Goal: Check status

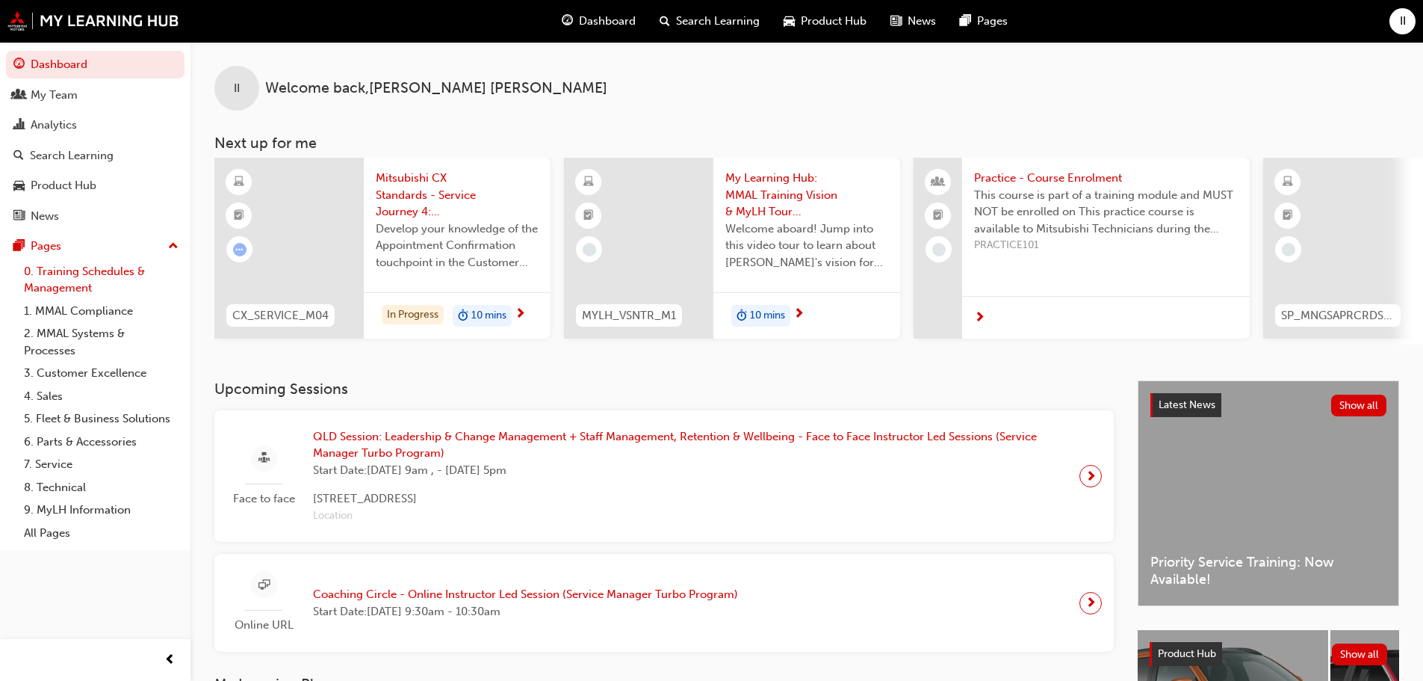
click at [74, 276] on link "0. Training Schedules & Management" at bounding box center [101, 280] width 167 height 40
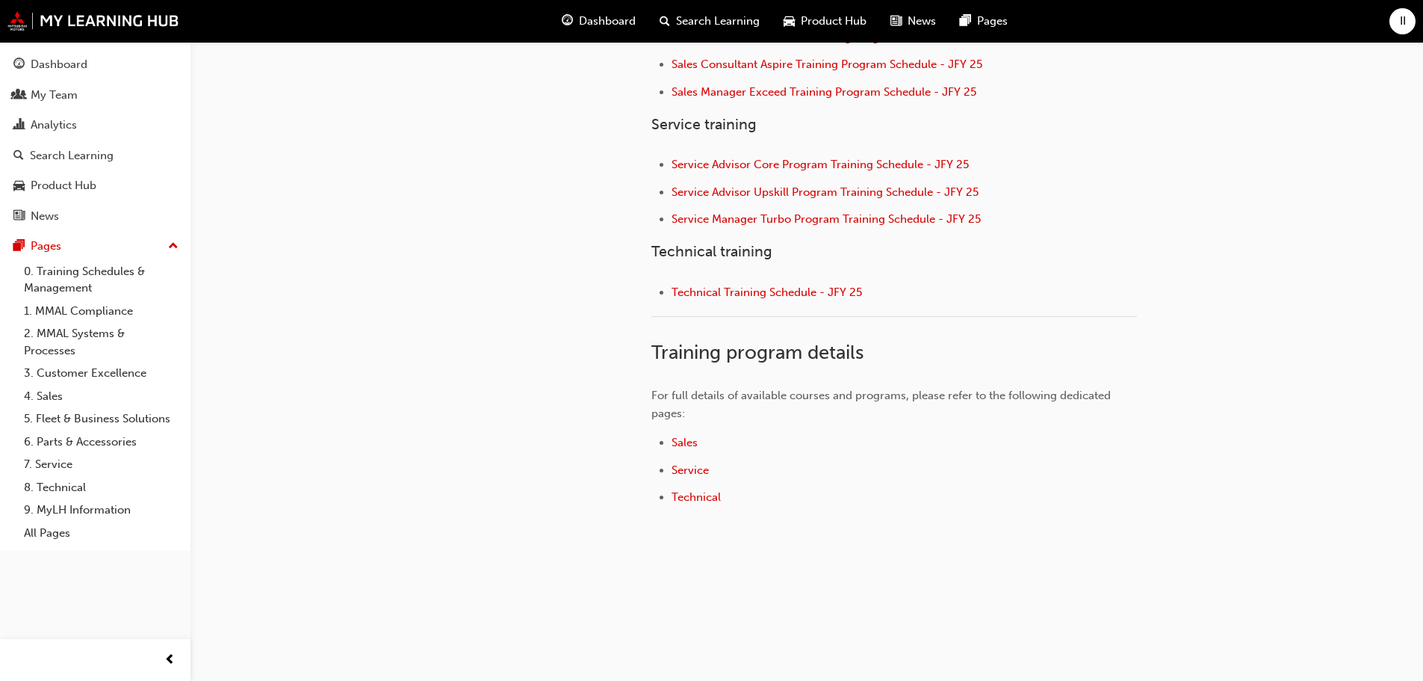
scroll to position [665, 0]
click at [728, 296] on span "Technical Training Schedule - JFY 25" at bounding box center [767, 289] width 190 height 13
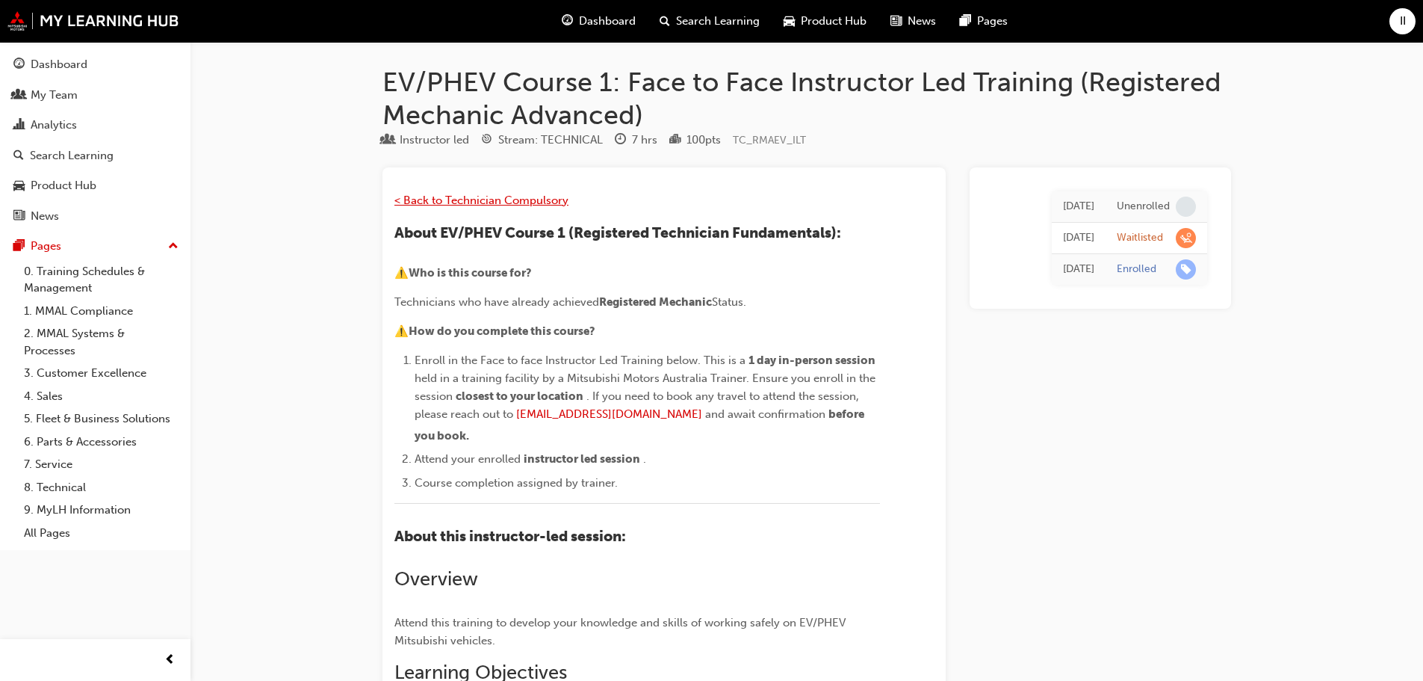
click at [518, 199] on span "< Back to Technician Compulsory" at bounding box center [481, 199] width 174 height 13
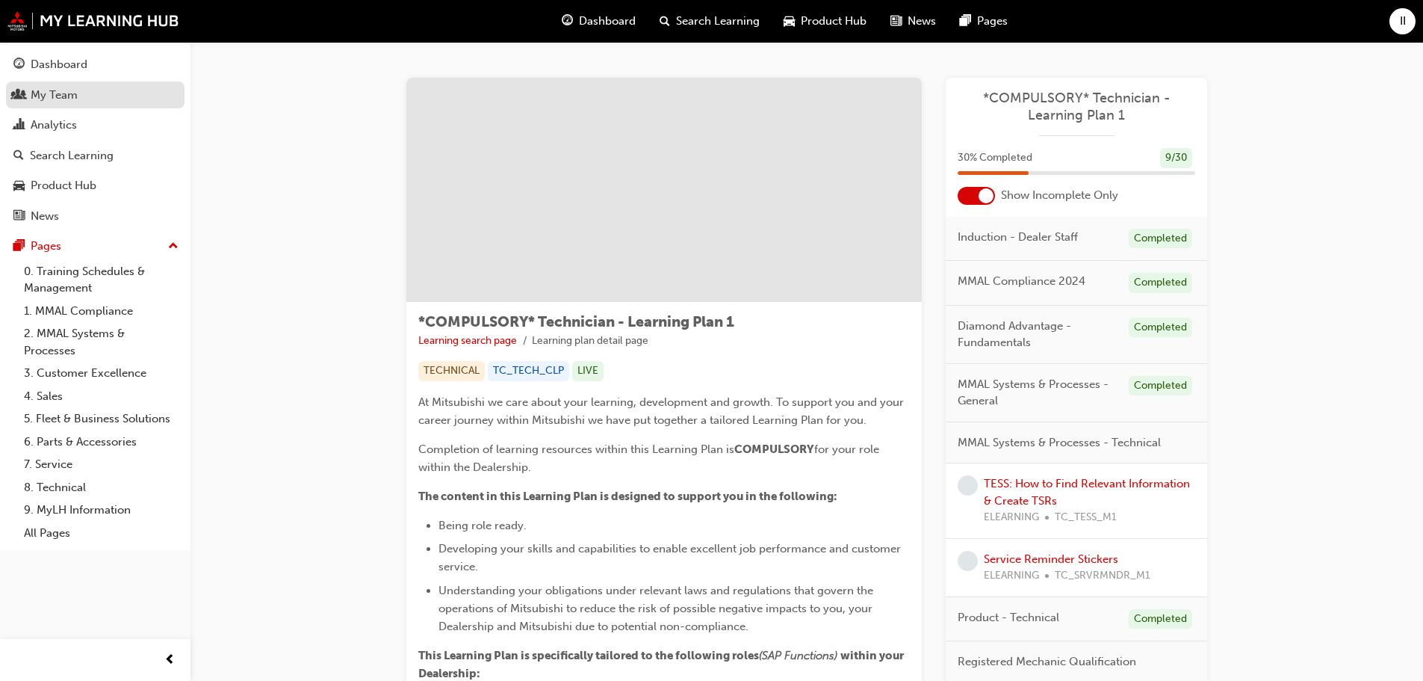
click at [25, 96] on div "My Team" at bounding box center [95, 95] width 164 height 19
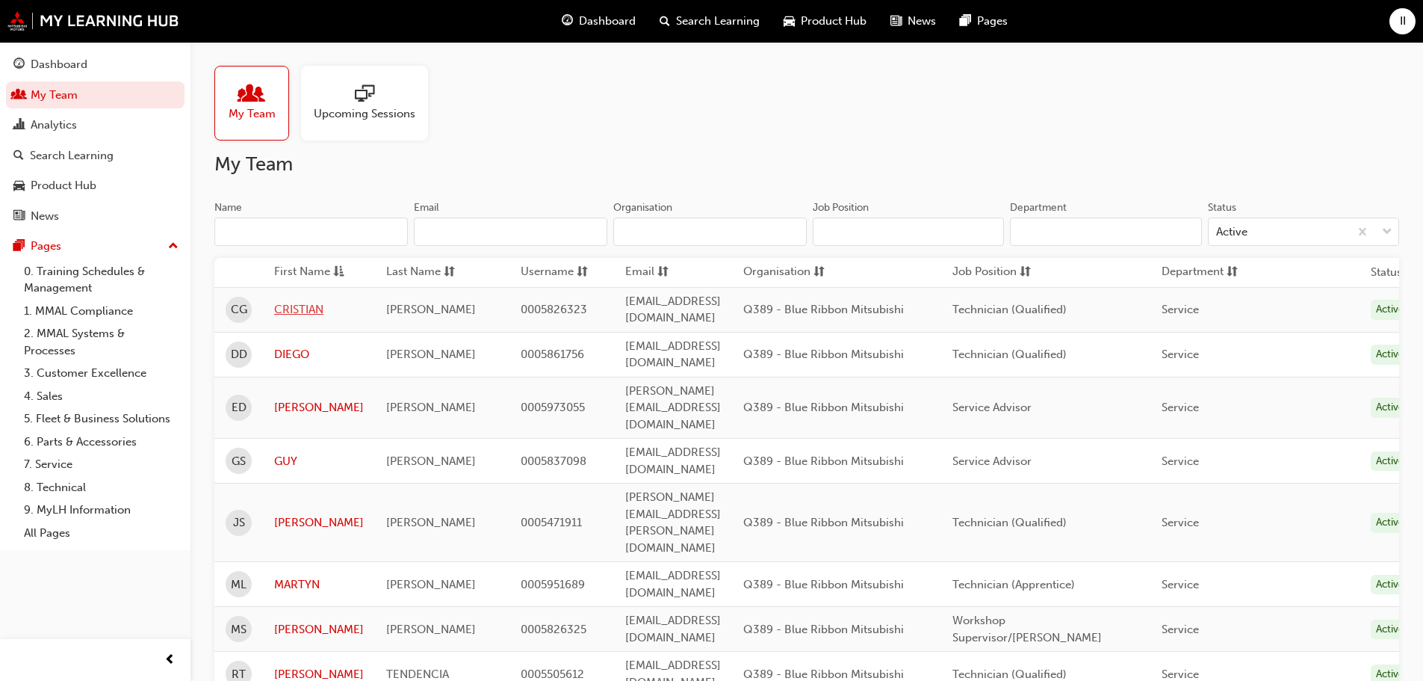
click at [308, 301] on link "CRISTIAN" at bounding box center [319, 309] width 90 height 17
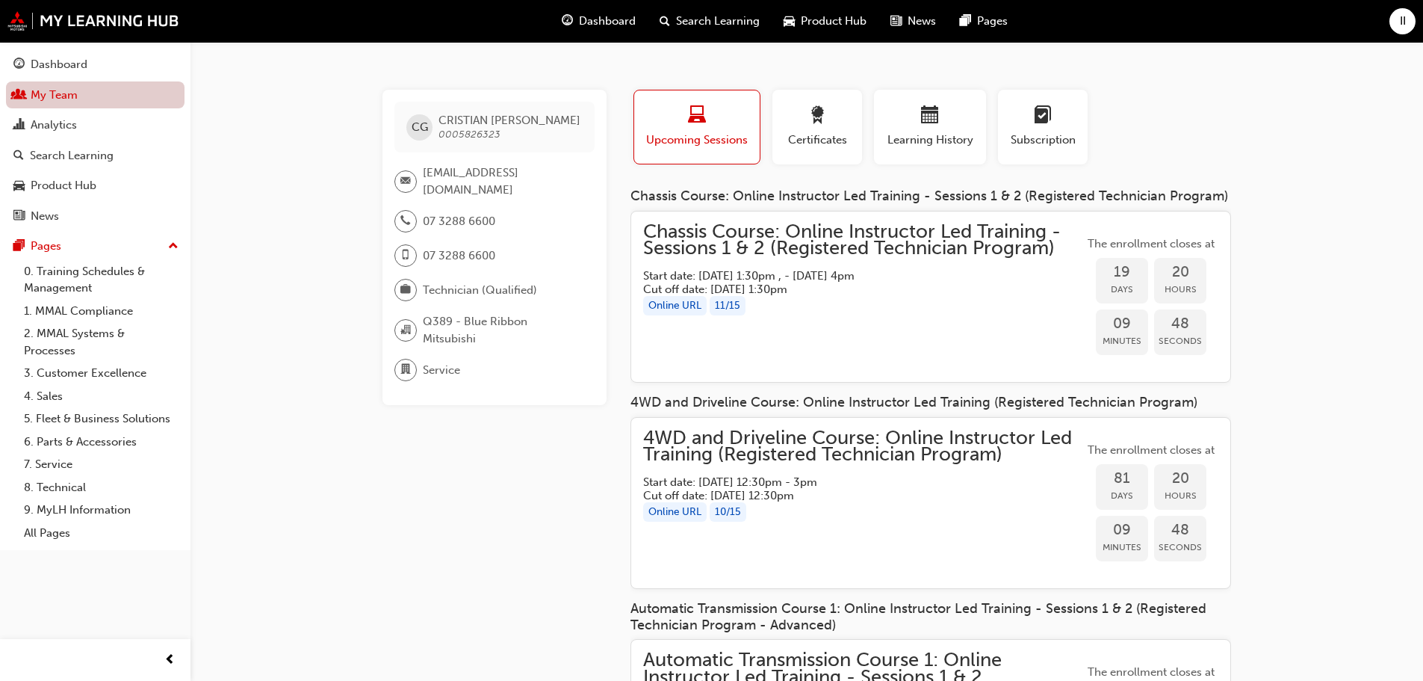
click at [58, 99] on link "My Team" at bounding box center [95, 95] width 179 height 28
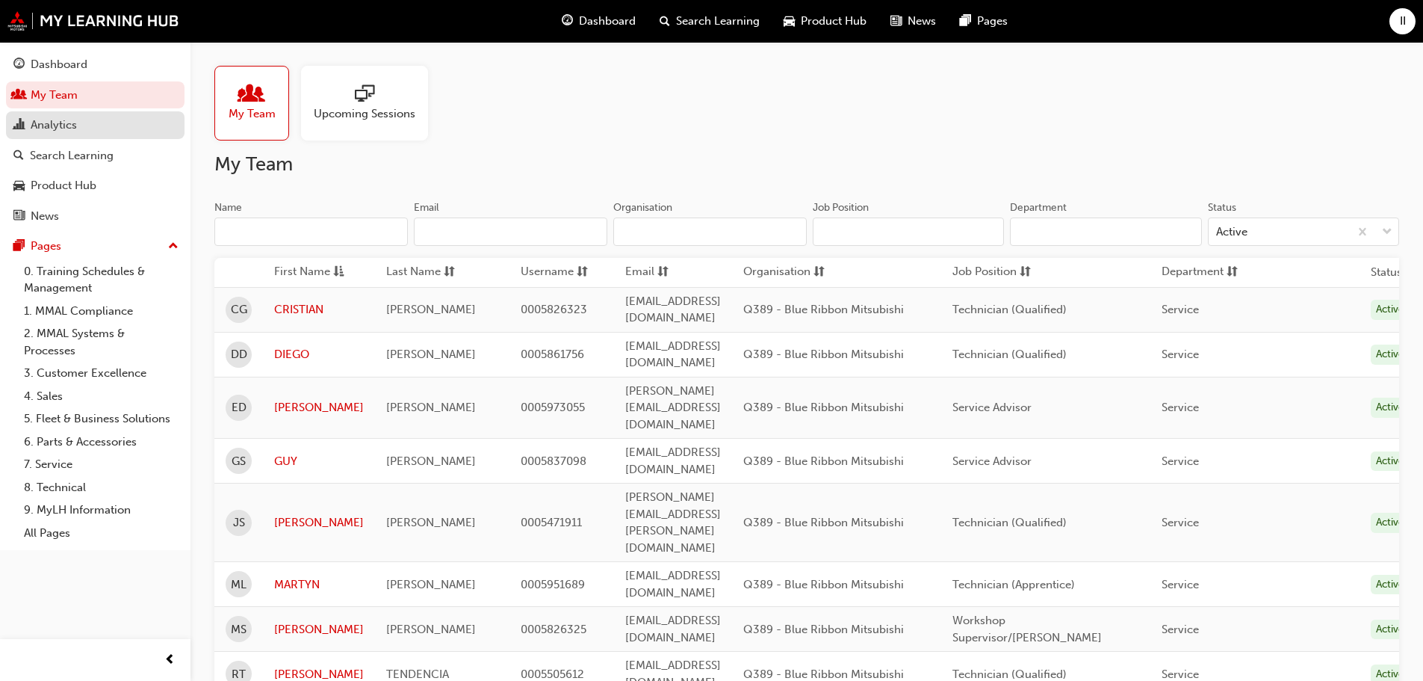
click at [58, 126] on div "Analytics" at bounding box center [54, 125] width 46 height 17
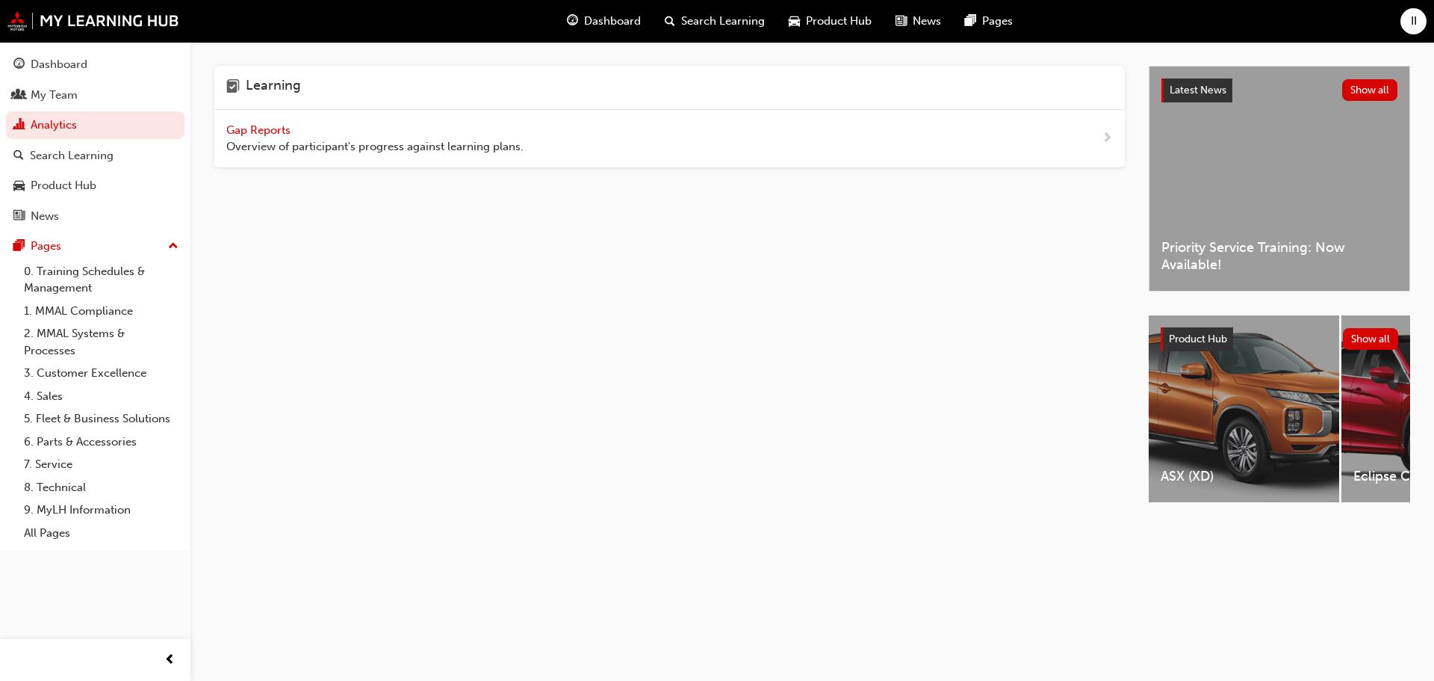
click at [268, 123] on span "Gap Reports" at bounding box center [259, 129] width 67 height 13
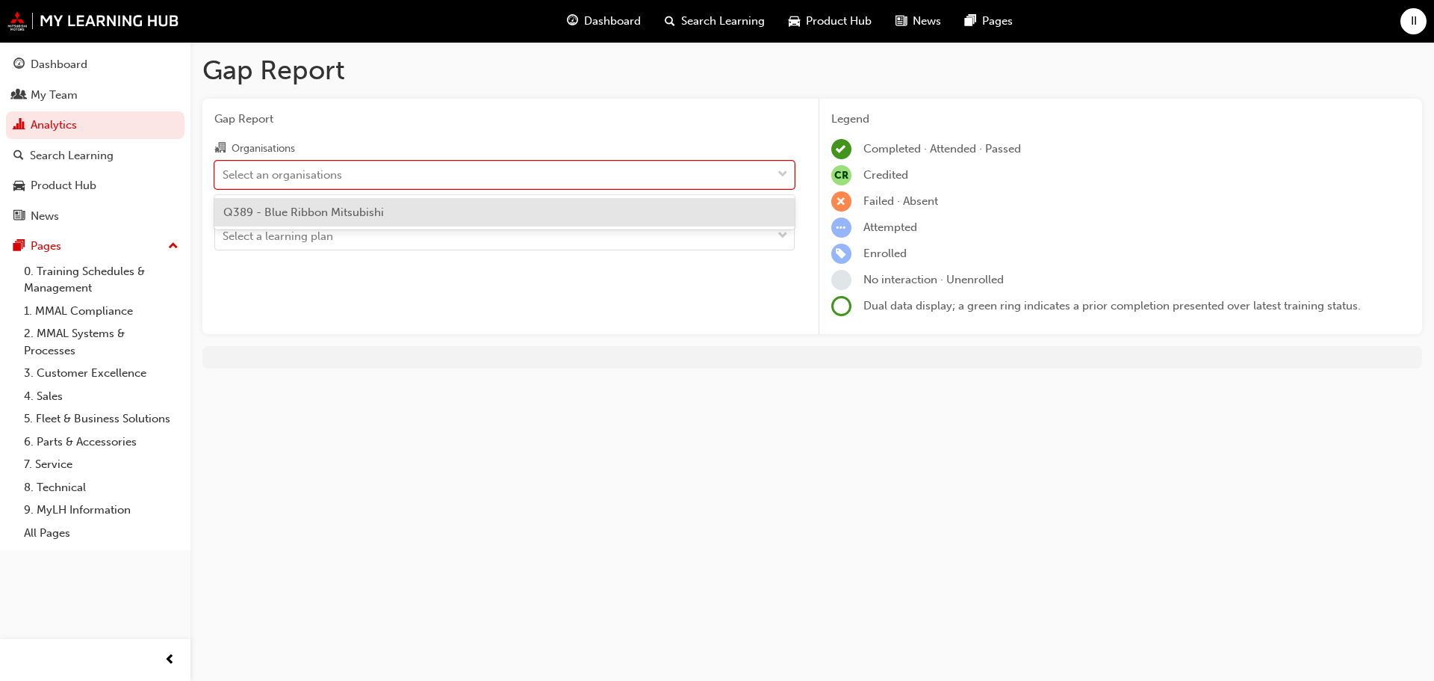
click at [780, 170] on span "down-icon" at bounding box center [783, 174] width 10 height 19
click at [224, 170] on input "Organisations option Q389 - Blue Ribbon Mitsubishi focused, 1 of 1. 1 result av…" at bounding box center [223, 173] width 1 height 13
click at [377, 211] on span "Q389 - Blue Ribbon Mitsubishi" at bounding box center [303, 211] width 161 height 13
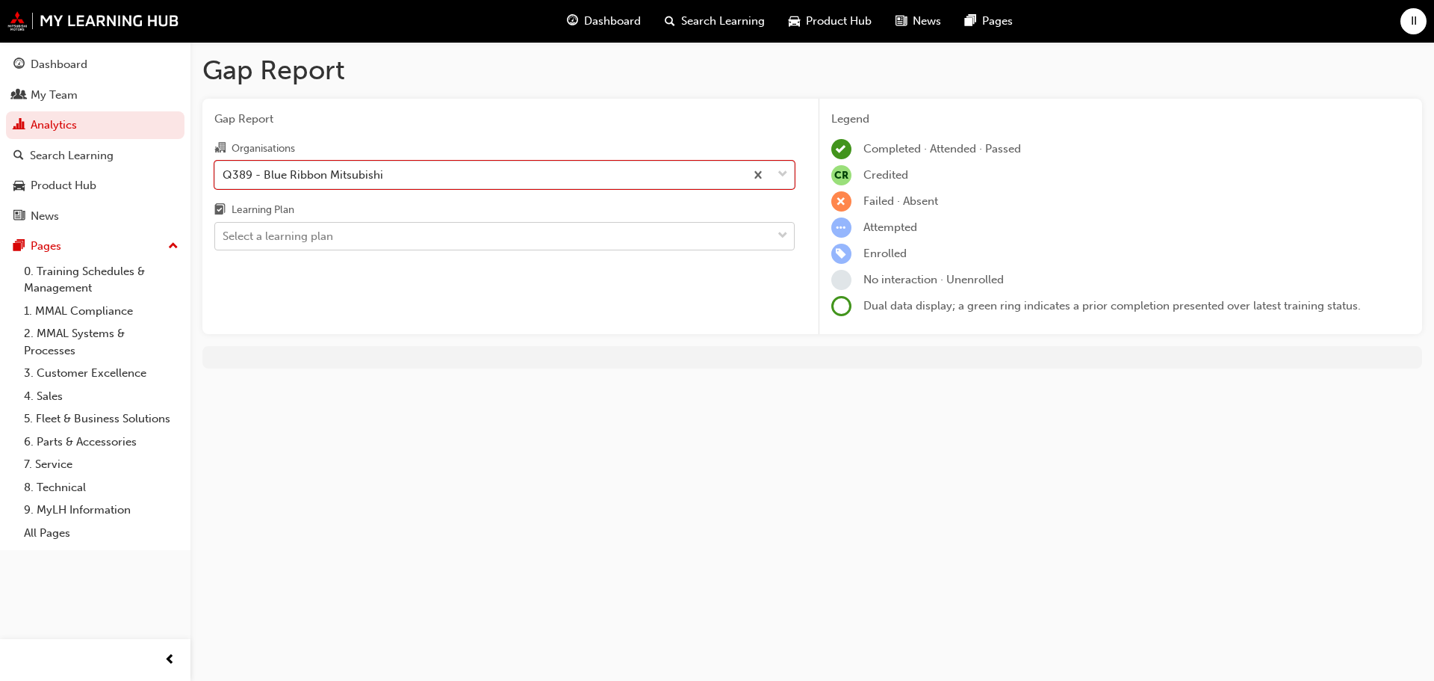
click at [781, 235] on span "down-icon" at bounding box center [783, 235] width 10 height 19
click at [224, 235] on input "Learning Plan Select a learning plan" at bounding box center [223, 235] width 1 height 13
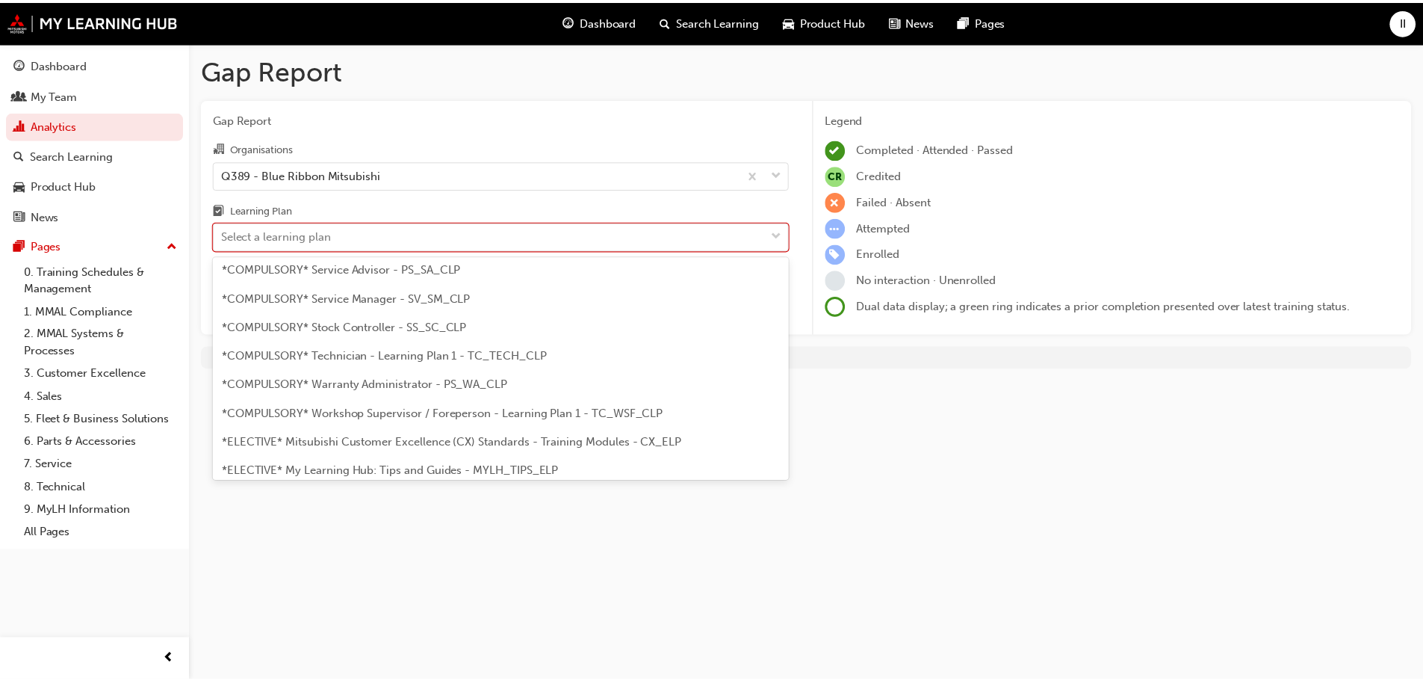
scroll to position [523, 0]
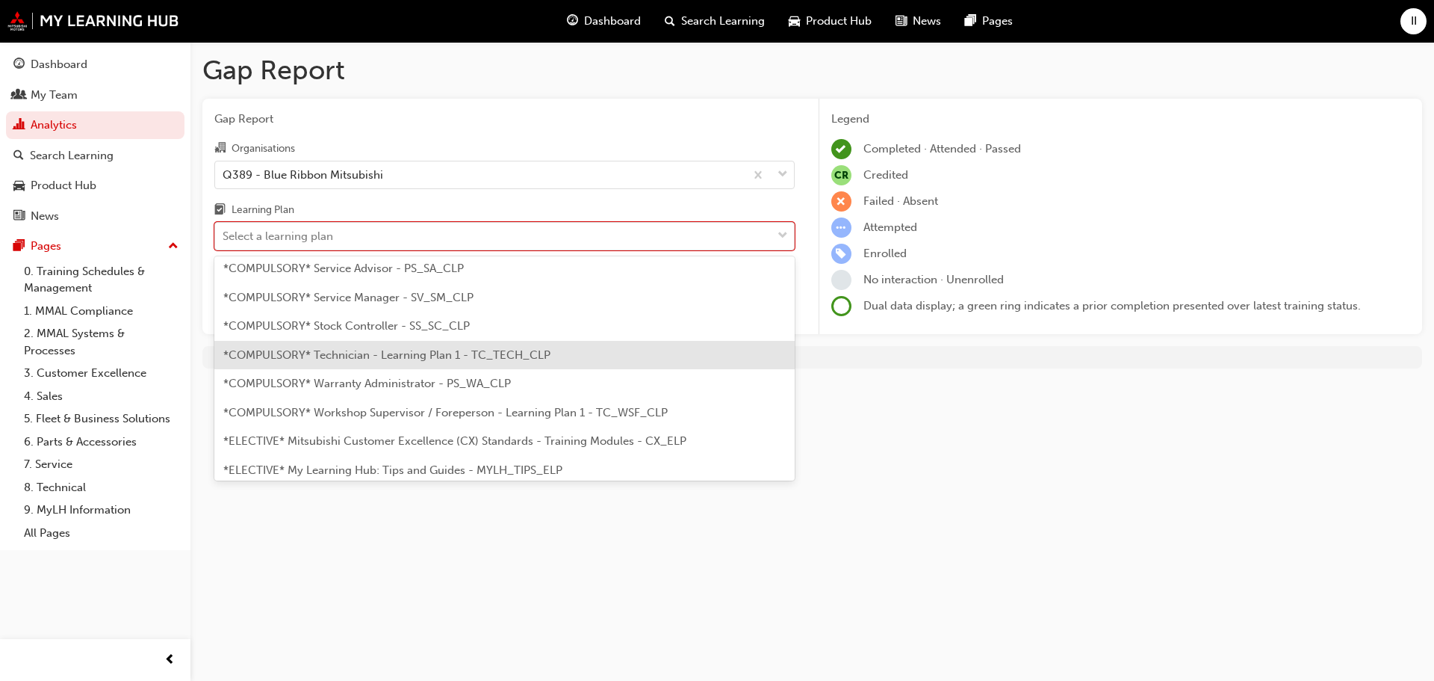
click at [423, 354] on span "*COMPULSORY* Technician - Learning Plan 1 - TC_TECH_CLP" at bounding box center [386, 354] width 327 height 13
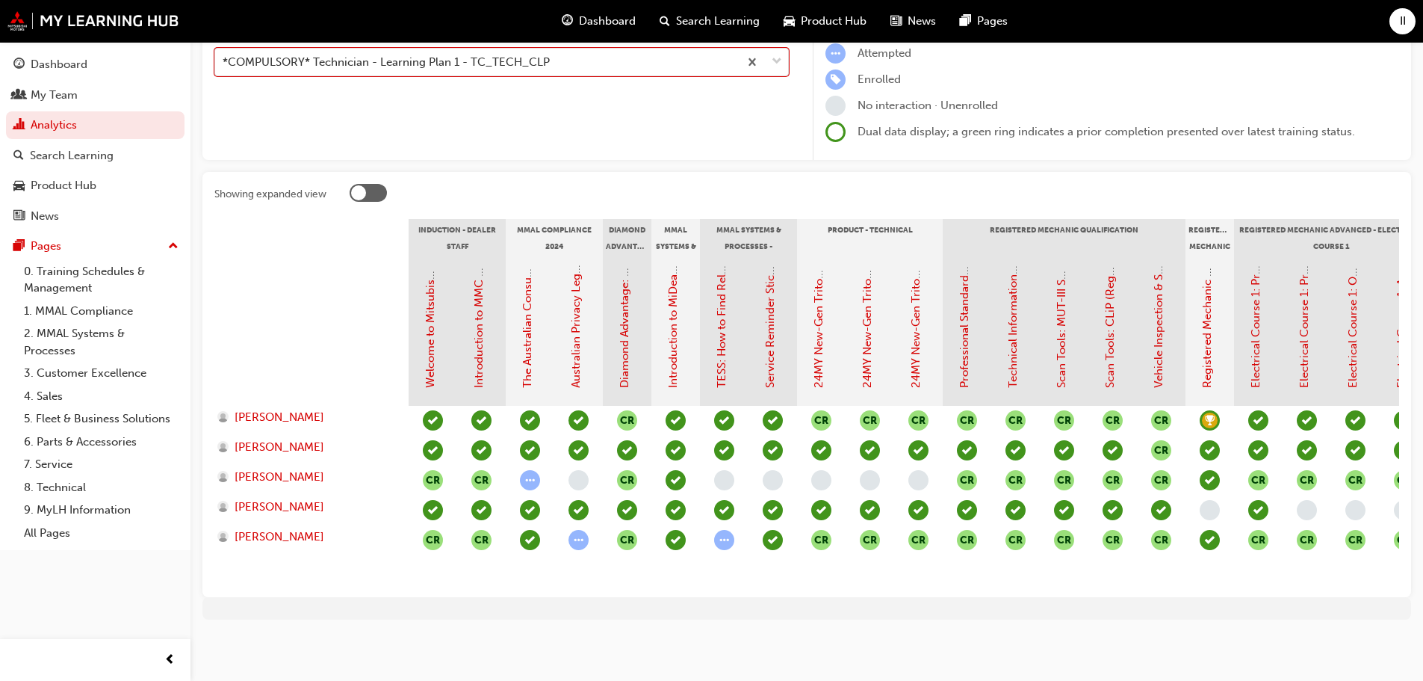
scroll to position [185, 0]
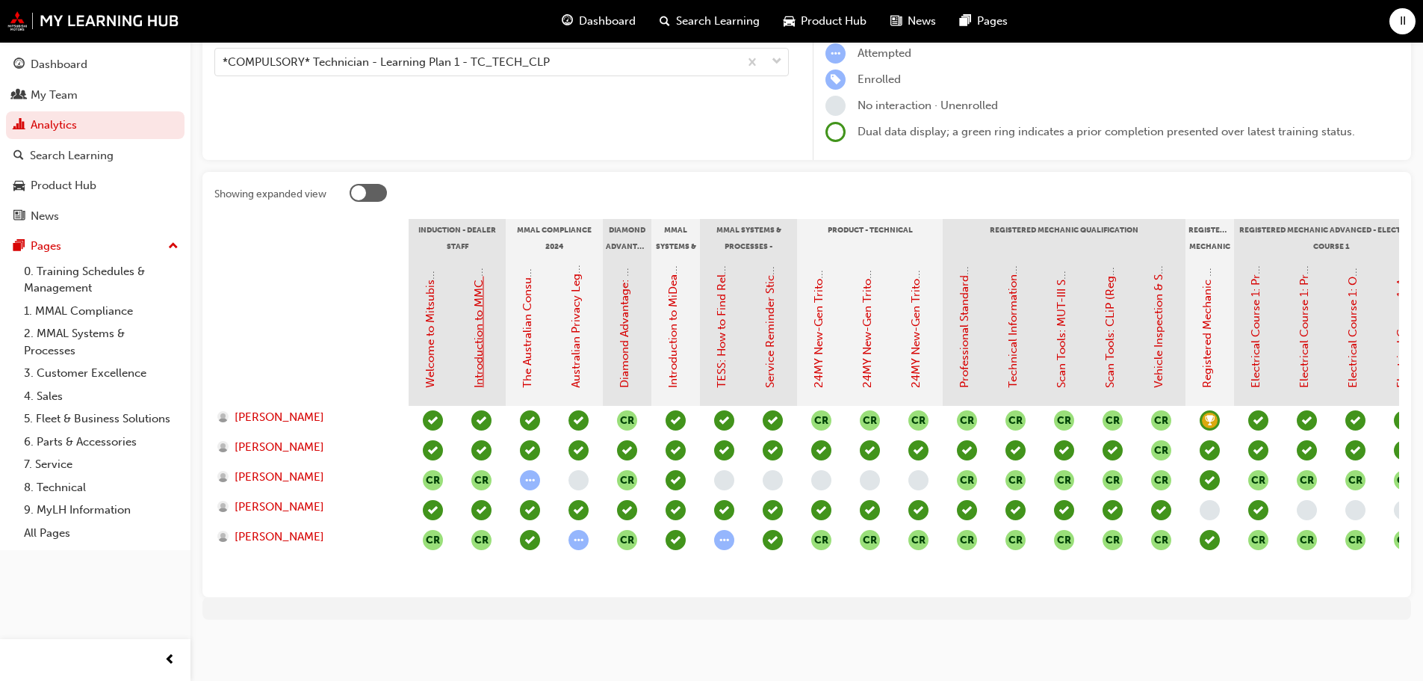
click at [477, 304] on link "Introduction to MMC & MMAL Brand and Heritage (Dealer Induction)" at bounding box center [478, 211] width 13 height 354
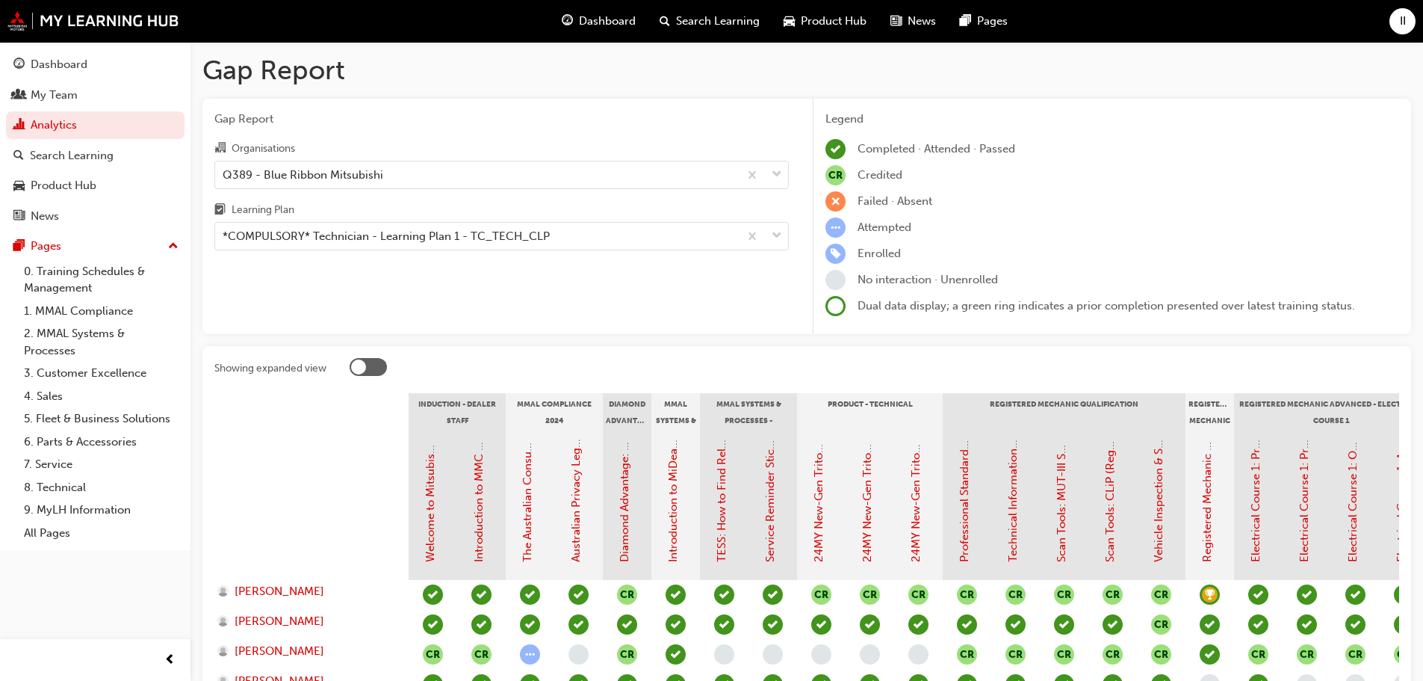
scroll to position [185, 0]
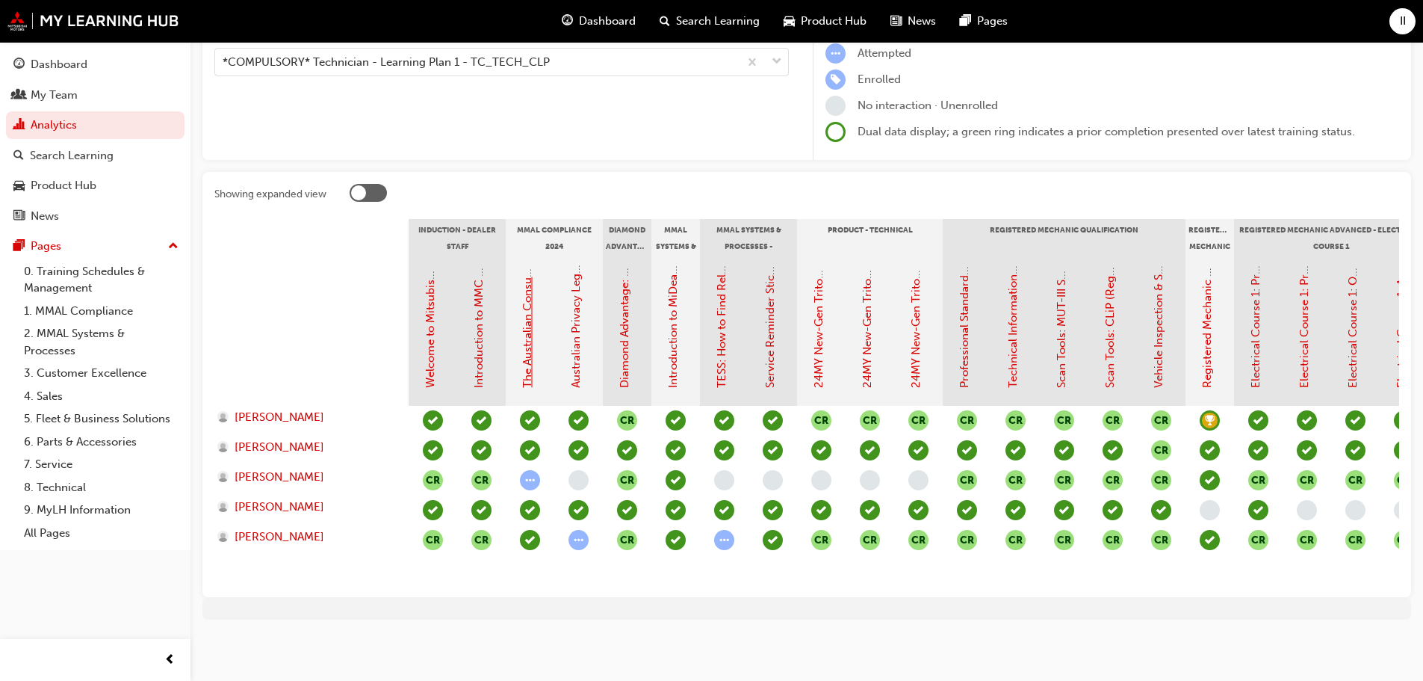
click at [529, 335] on link "The Australian Consumer Law (MMAL Compliance - 2024)" at bounding box center [527, 237] width 13 height 302
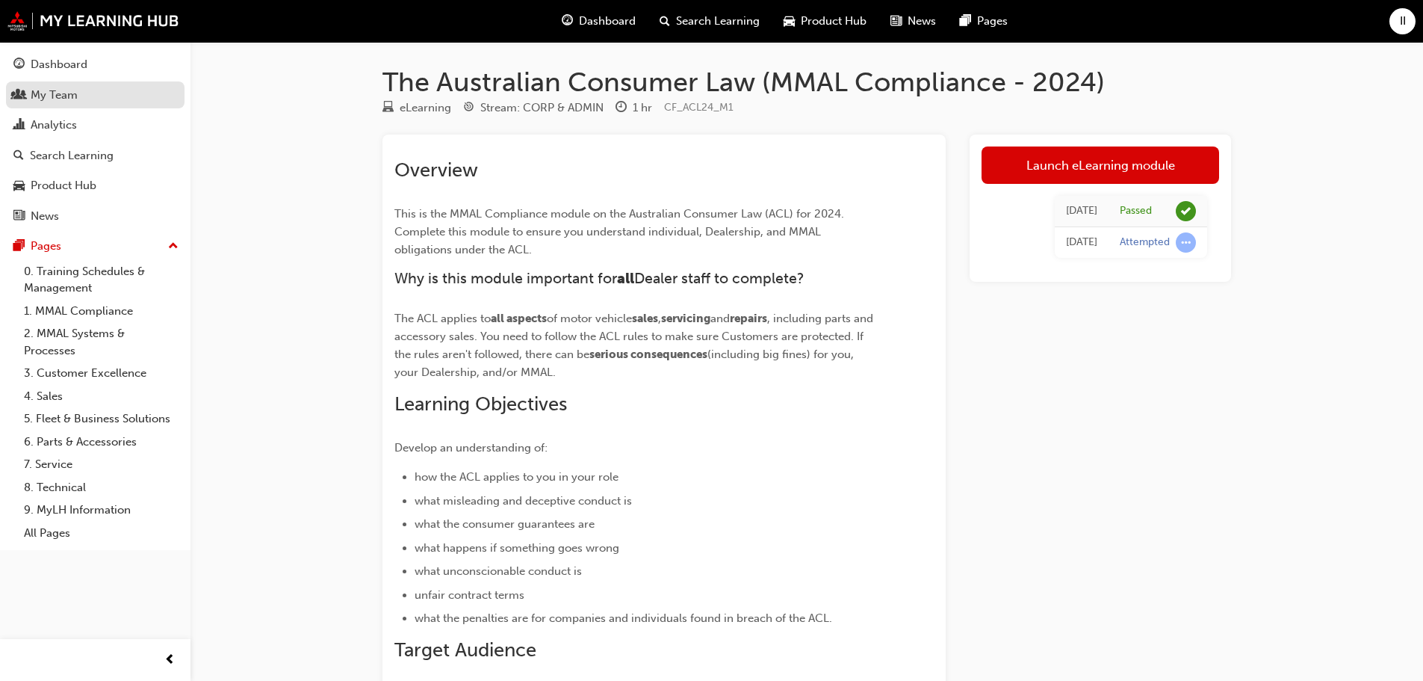
scroll to position [185, 0]
